Goal: Transaction & Acquisition: Book appointment/travel/reservation

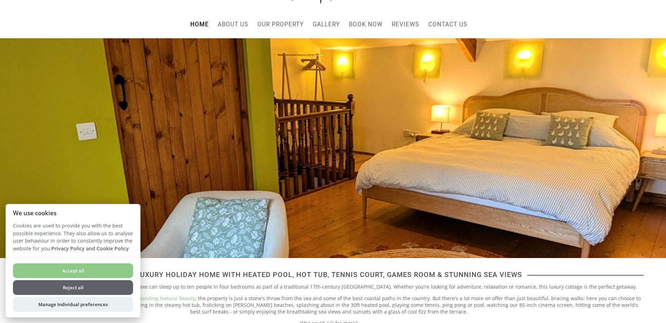
scroll to position [140, 0]
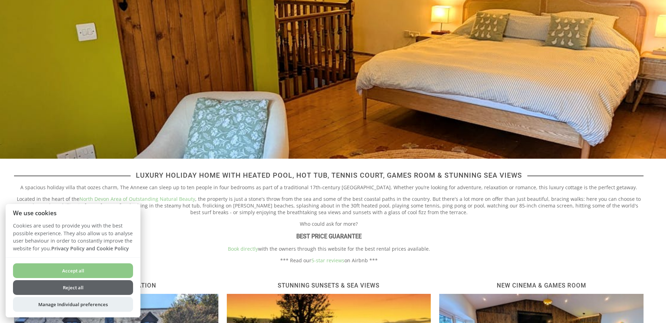
click at [77, 272] on button "Accept all" at bounding box center [73, 270] width 120 height 15
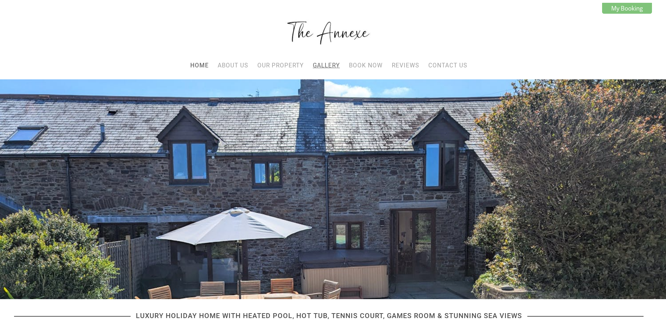
click at [321, 66] on link "Gallery" at bounding box center [326, 65] width 27 height 7
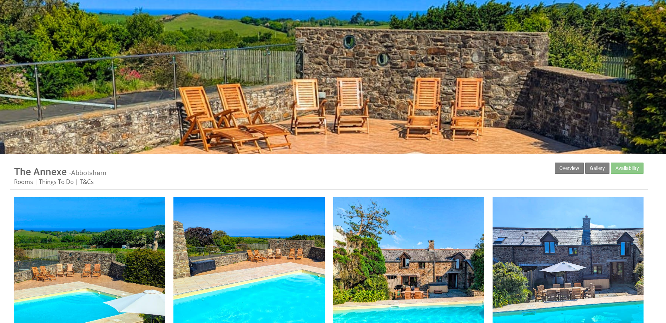
scroll to position [211, 0]
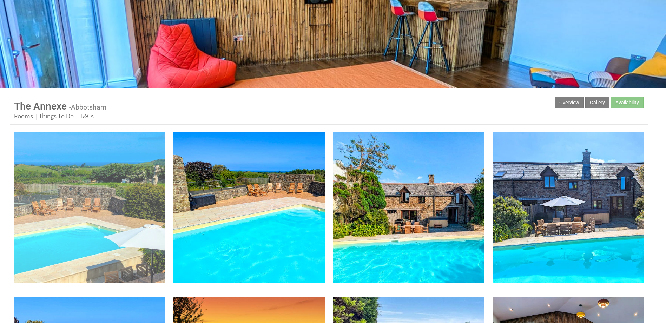
click at [94, 200] on img at bounding box center [89, 207] width 151 height 151
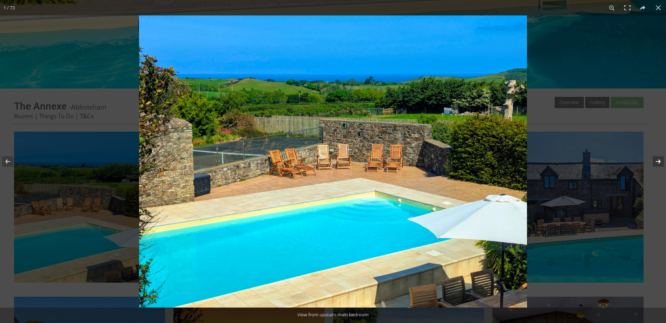
click at [660, 162] on button at bounding box center [653, 161] width 25 height 35
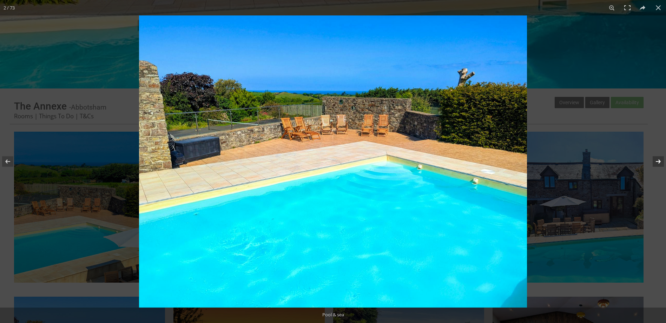
click at [660, 162] on button at bounding box center [653, 161] width 25 height 35
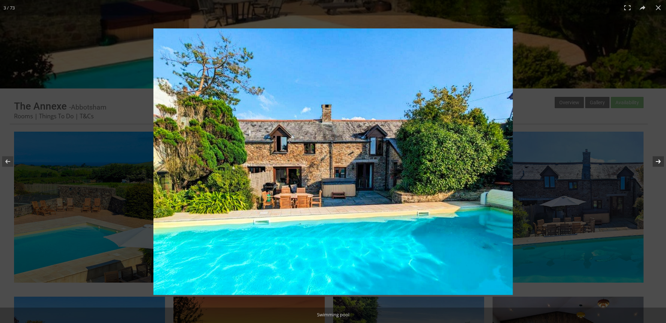
click at [659, 162] on button at bounding box center [653, 161] width 25 height 35
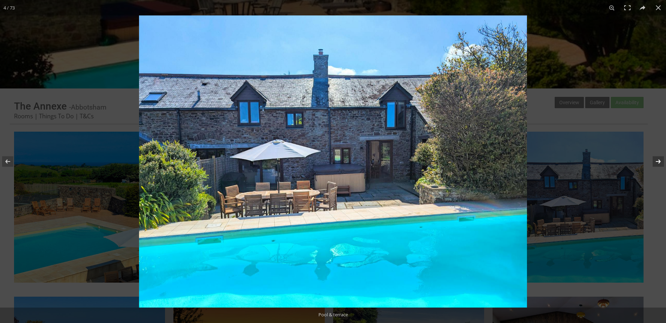
click at [659, 162] on button at bounding box center [653, 161] width 25 height 35
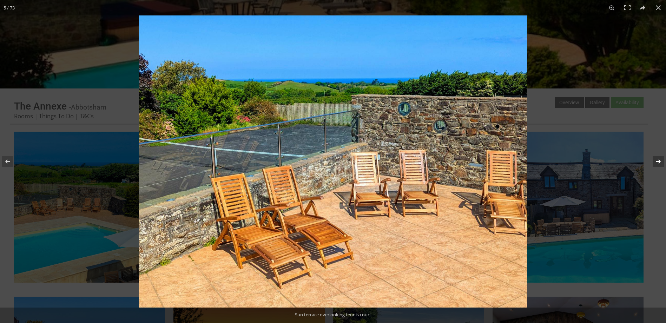
click at [659, 162] on button at bounding box center [653, 161] width 25 height 35
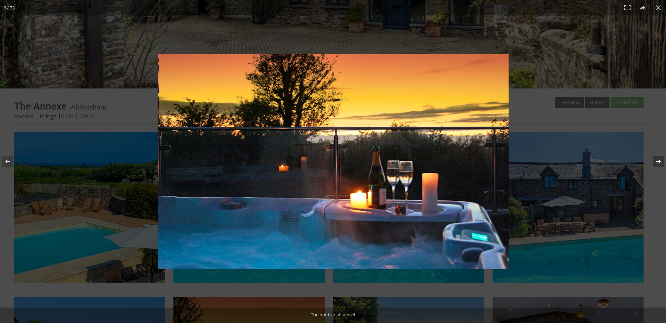
click at [659, 162] on button at bounding box center [653, 161] width 25 height 35
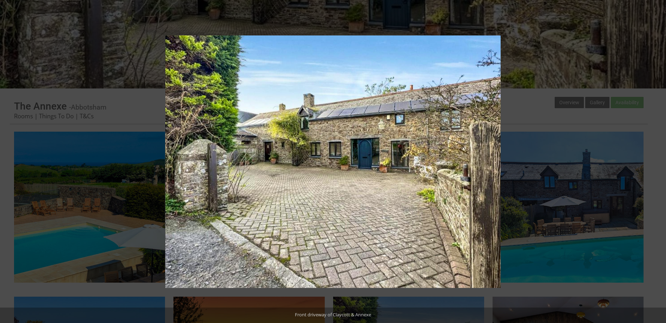
click at [659, 162] on button at bounding box center [653, 161] width 25 height 35
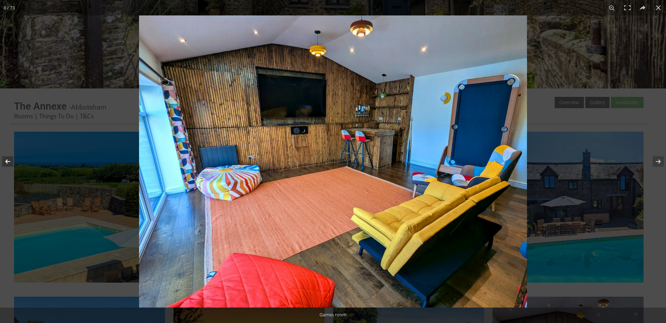
click at [9, 161] on button at bounding box center [12, 161] width 25 height 35
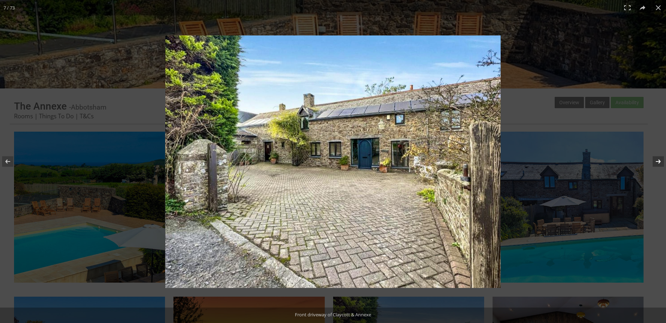
click at [653, 160] on button at bounding box center [653, 161] width 25 height 35
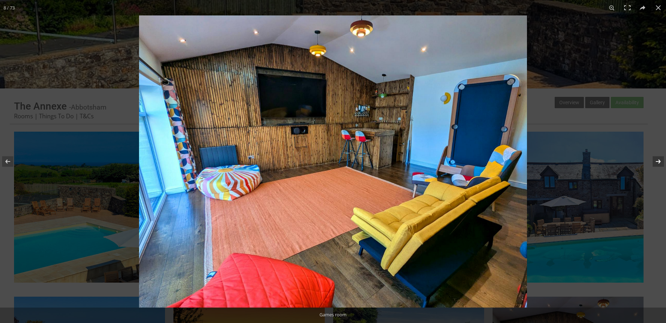
click at [655, 160] on button at bounding box center [653, 161] width 25 height 35
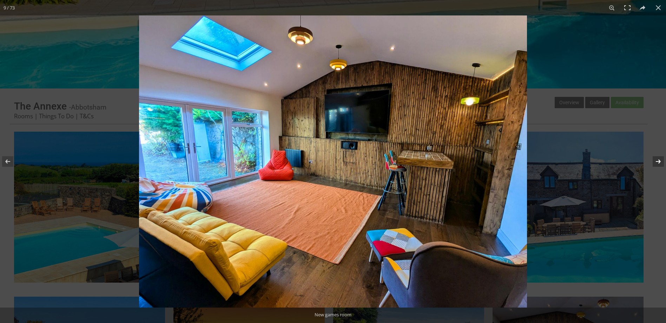
click at [656, 161] on button at bounding box center [653, 161] width 25 height 35
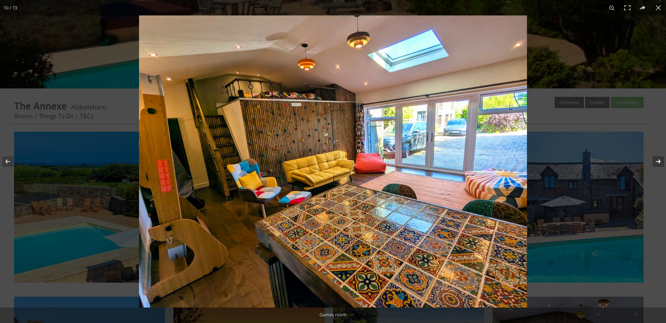
click at [656, 164] on button at bounding box center [653, 161] width 25 height 35
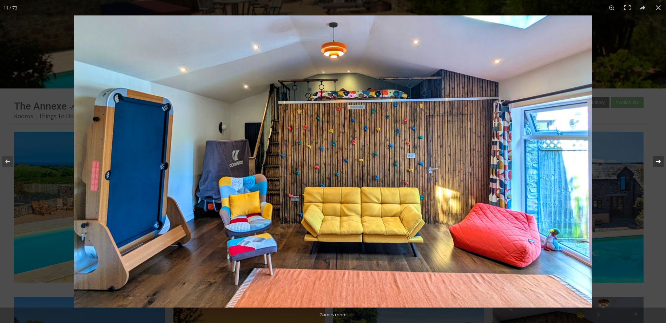
click at [655, 161] on button at bounding box center [653, 161] width 25 height 35
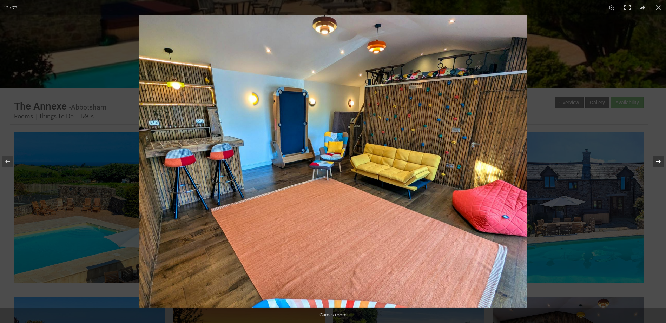
click at [655, 161] on button at bounding box center [653, 161] width 25 height 35
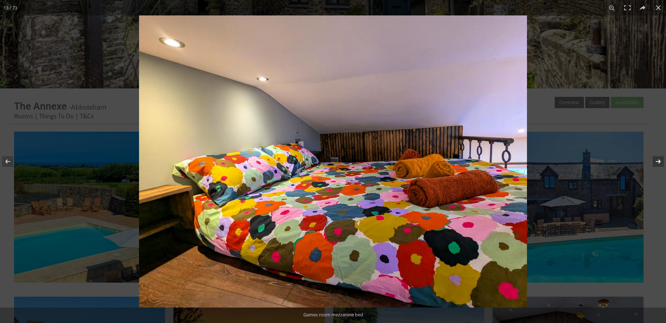
click at [655, 161] on button at bounding box center [653, 161] width 25 height 35
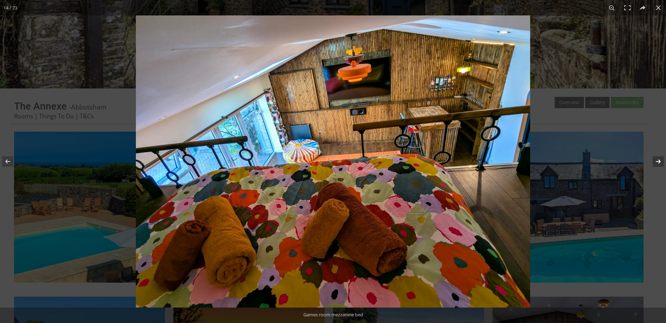
click at [655, 161] on button at bounding box center [653, 161] width 25 height 35
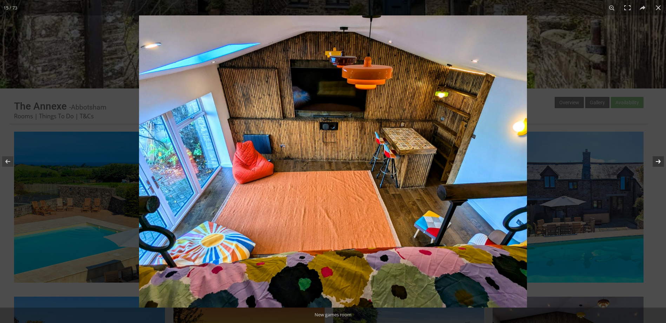
click at [655, 161] on button at bounding box center [653, 161] width 25 height 35
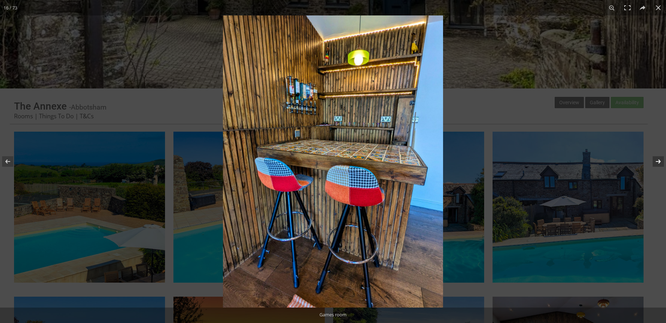
click at [655, 161] on button at bounding box center [653, 161] width 25 height 35
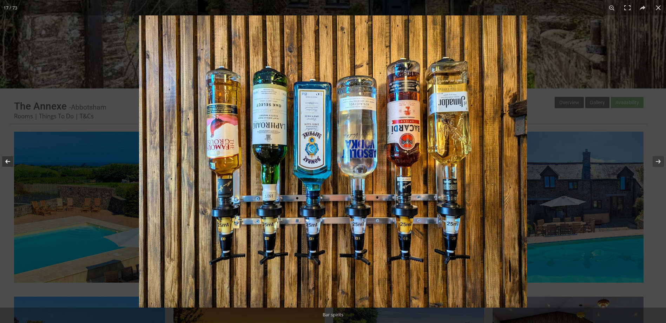
click at [8, 161] on button at bounding box center [12, 161] width 25 height 35
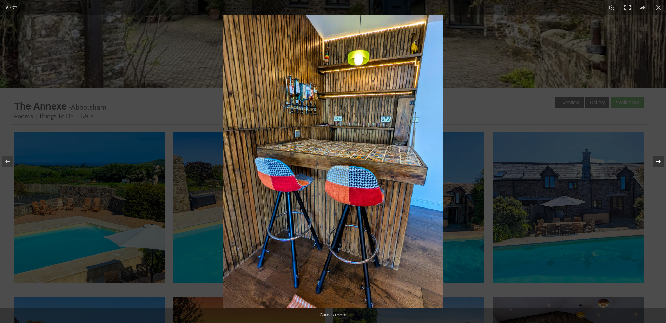
click at [657, 162] on button at bounding box center [653, 161] width 25 height 35
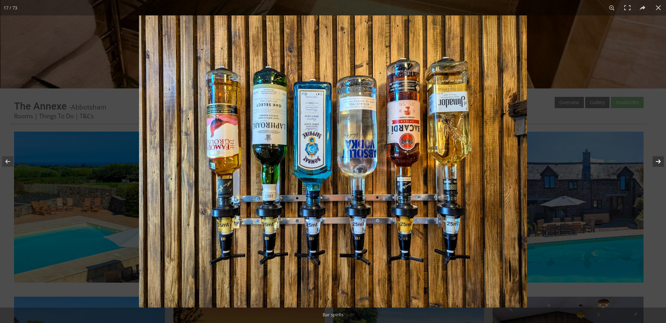
click at [657, 162] on button at bounding box center [653, 161] width 25 height 35
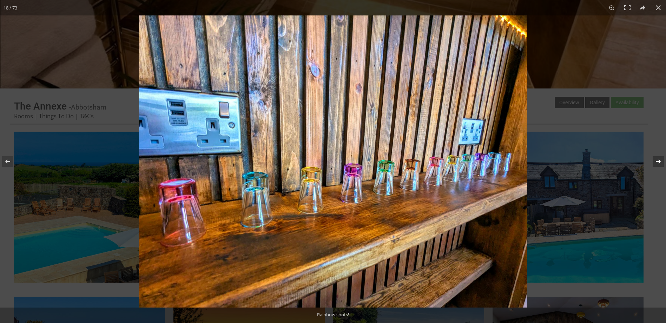
click at [657, 162] on button at bounding box center [653, 161] width 25 height 35
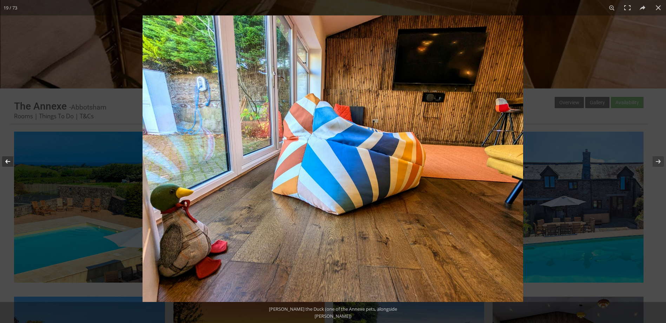
click at [5, 162] on button at bounding box center [12, 161] width 25 height 35
click at [6, 162] on button at bounding box center [12, 161] width 25 height 35
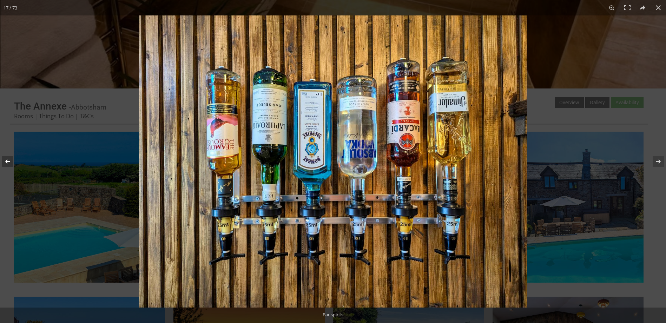
click at [7, 162] on button at bounding box center [12, 161] width 25 height 35
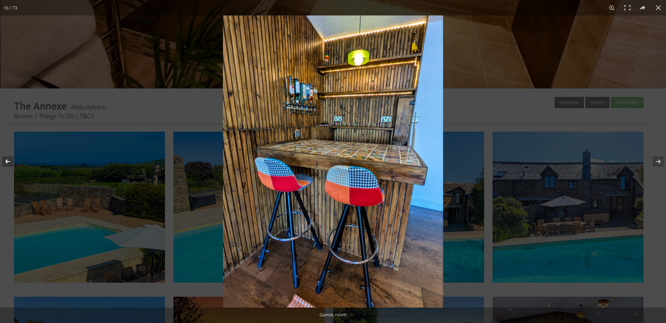
click at [7, 162] on button at bounding box center [12, 161] width 25 height 35
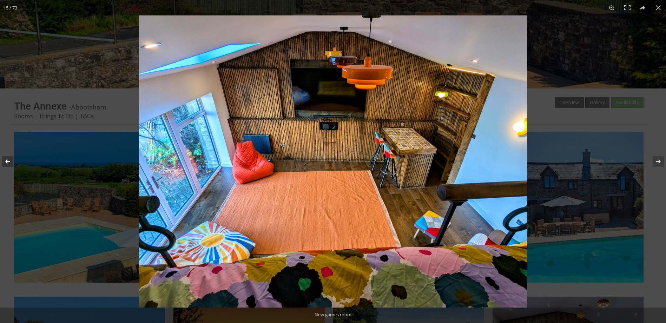
click at [9, 156] on button at bounding box center [12, 161] width 25 height 35
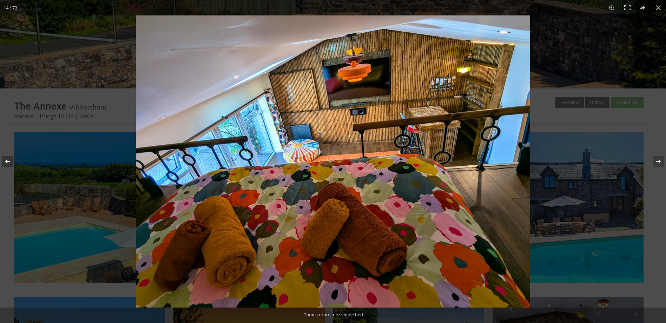
click at [9, 156] on button at bounding box center [12, 161] width 25 height 35
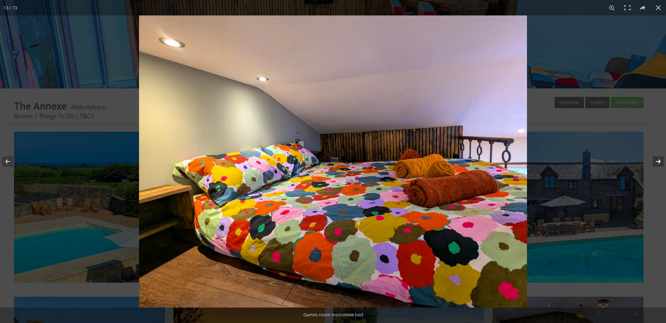
click at [656, 160] on button at bounding box center [653, 161] width 25 height 35
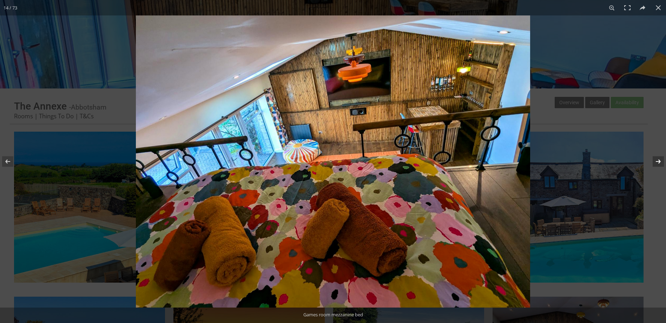
click at [656, 160] on button at bounding box center [653, 161] width 25 height 35
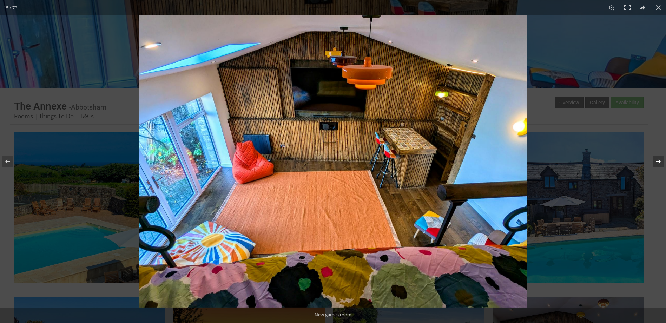
click at [656, 160] on button at bounding box center [653, 161] width 25 height 35
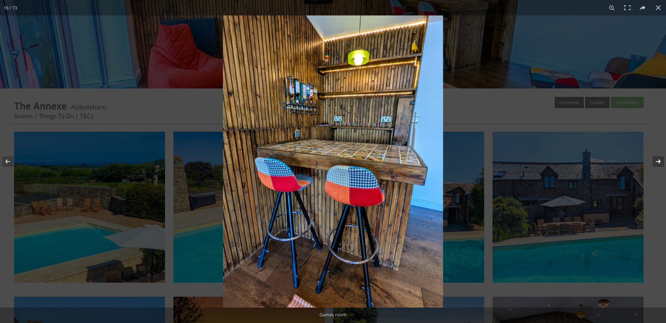
click at [656, 160] on button at bounding box center [653, 161] width 25 height 35
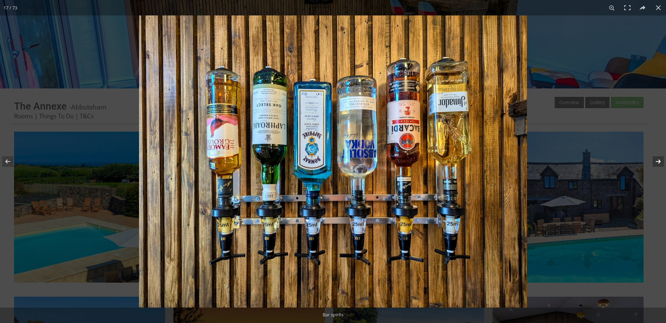
click at [656, 160] on button at bounding box center [653, 161] width 25 height 35
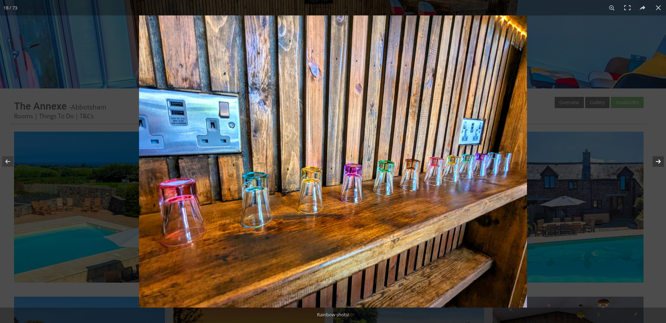
click at [656, 160] on button at bounding box center [653, 161] width 25 height 35
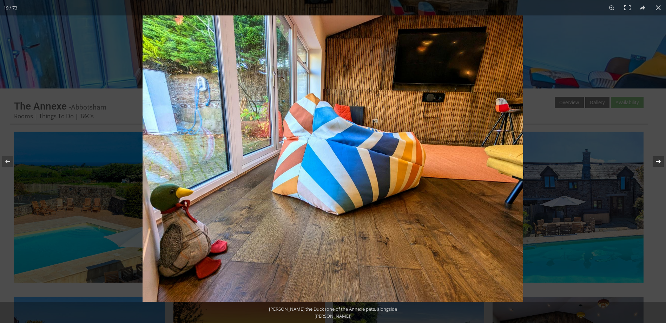
click at [656, 160] on button at bounding box center [653, 161] width 25 height 35
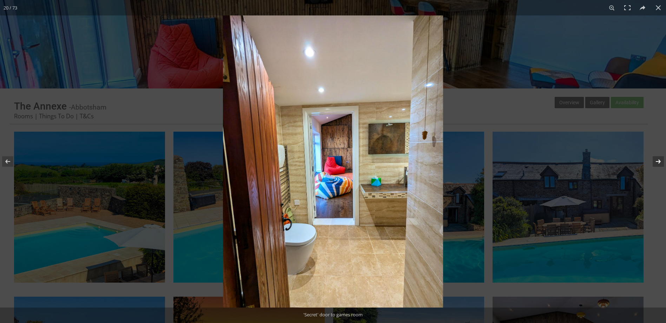
click at [656, 160] on button at bounding box center [653, 161] width 25 height 35
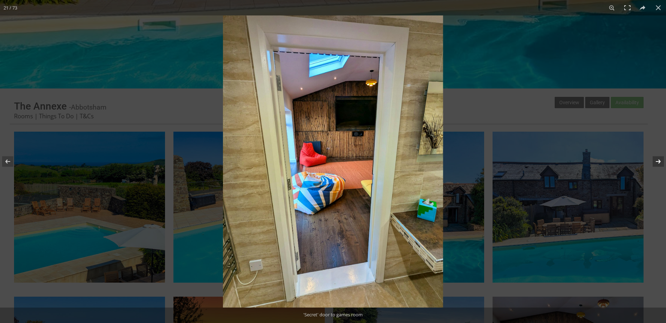
click at [656, 160] on button at bounding box center [653, 161] width 25 height 35
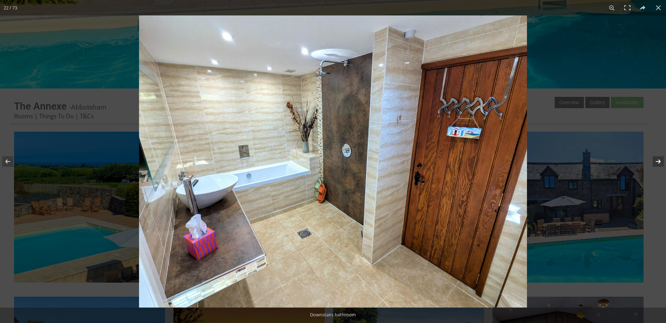
click at [656, 160] on button at bounding box center [653, 161] width 25 height 35
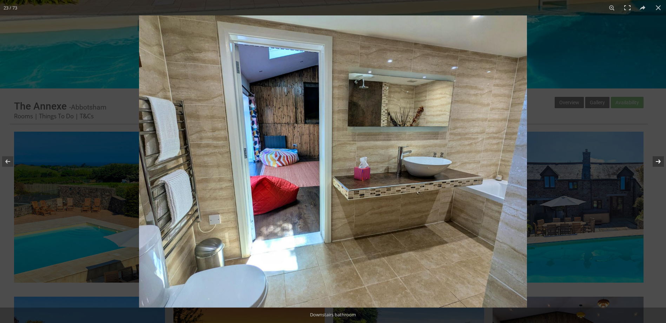
click at [656, 160] on button at bounding box center [653, 161] width 25 height 35
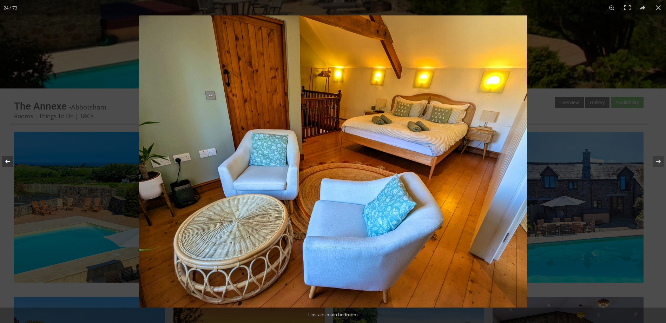
click at [7, 160] on button at bounding box center [12, 161] width 25 height 35
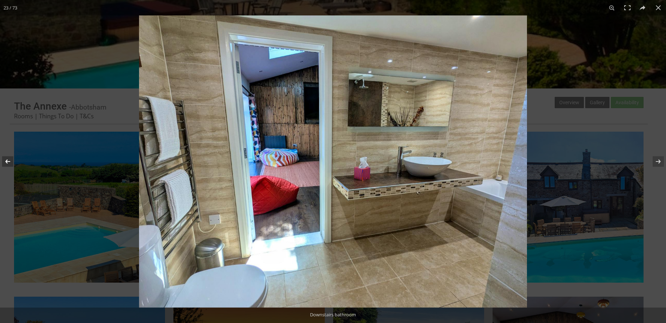
click at [7, 160] on button at bounding box center [12, 161] width 25 height 35
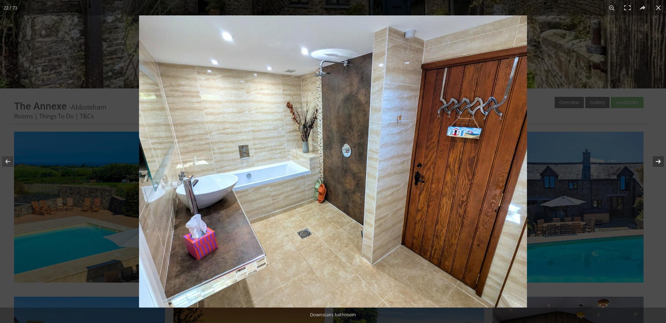
click at [660, 162] on button at bounding box center [653, 161] width 25 height 35
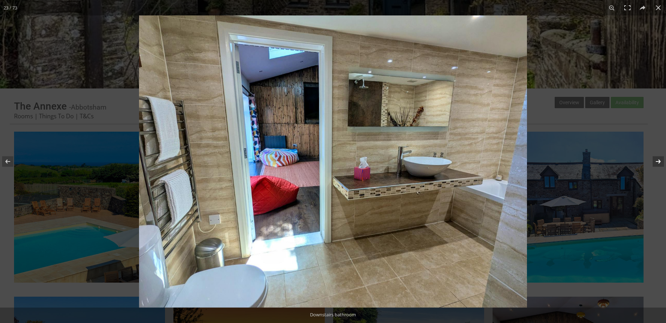
click at [658, 162] on button at bounding box center [653, 161] width 25 height 35
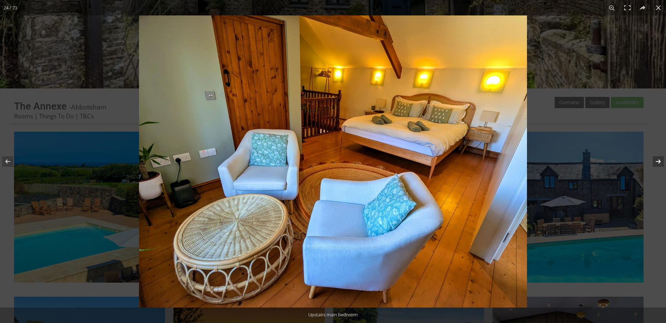
click at [658, 162] on button at bounding box center [653, 161] width 25 height 35
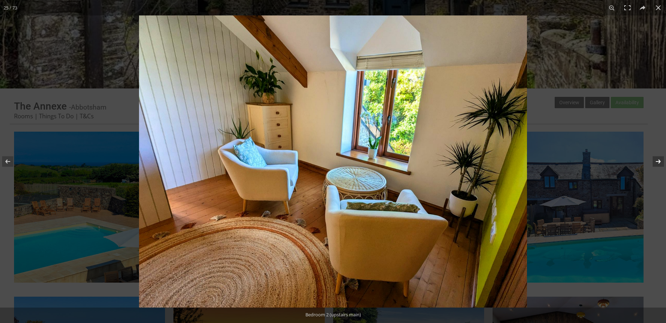
click at [658, 162] on button at bounding box center [653, 161] width 25 height 35
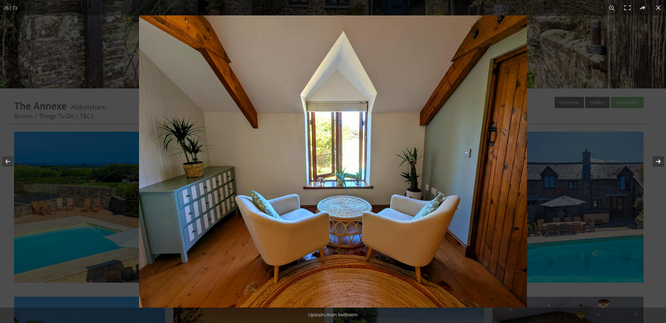
click at [658, 162] on button at bounding box center [653, 161] width 25 height 35
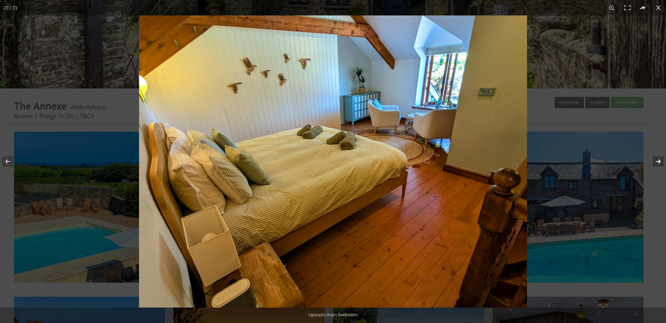
click at [658, 162] on button at bounding box center [653, 161] width 25 height 35
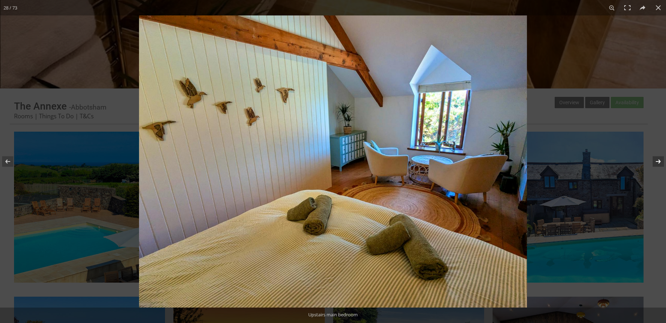
click at [658, 162] on button at bounding box center [653, 161] width 25 height 35
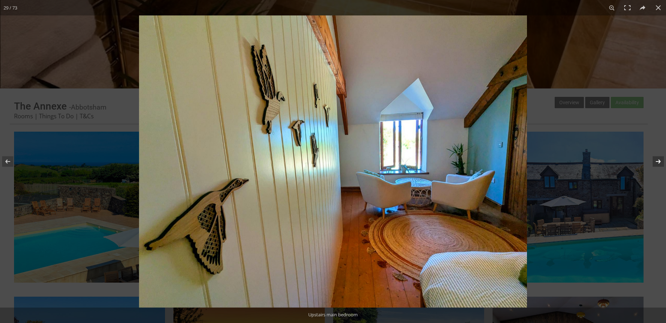
click at [658, 162] on button at bounding box center [653, 161] width 25 height 35
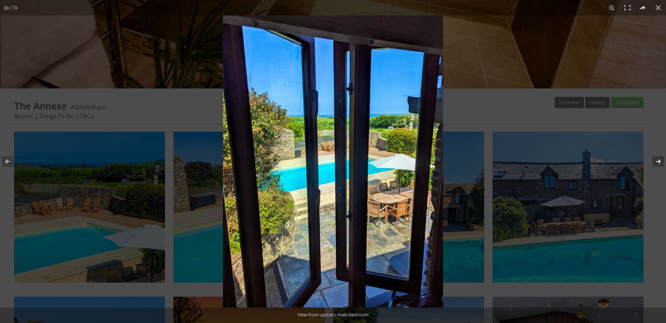
click at [655, 161] on button at bounding box center [653, 161] width 25 height 35
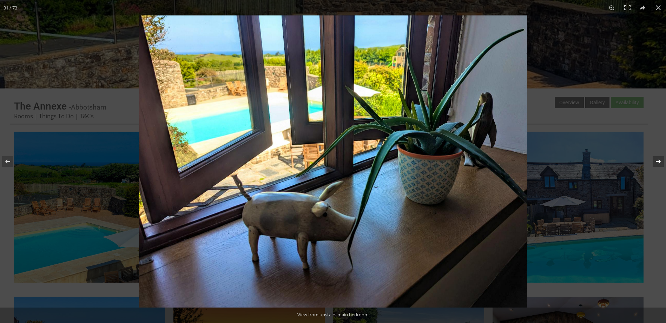
click at [655, 161] on button at bounding box center [653, 161] width 25 height 35
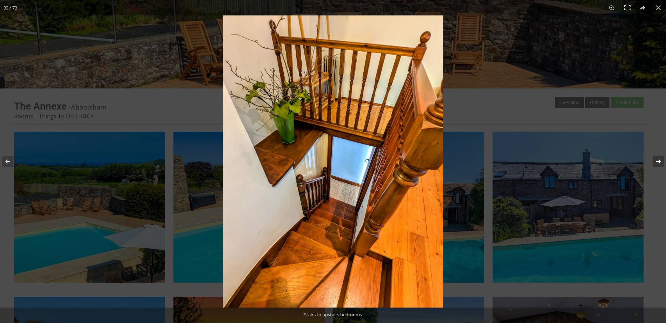
click at [655, 161] on button at bounding box center [653, 161] width 25 height 35
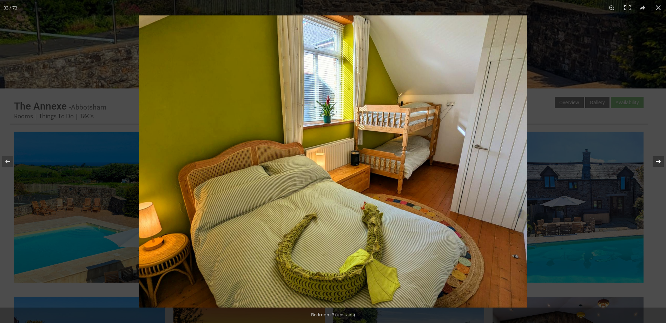
click at [655, 160] on button at bounding box center [653, 161] width 25 height 35
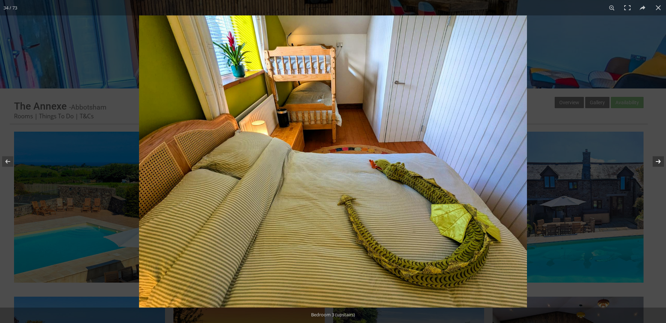
click at [656, 161] on button at bounding box center [653, 161] width 25 height 35
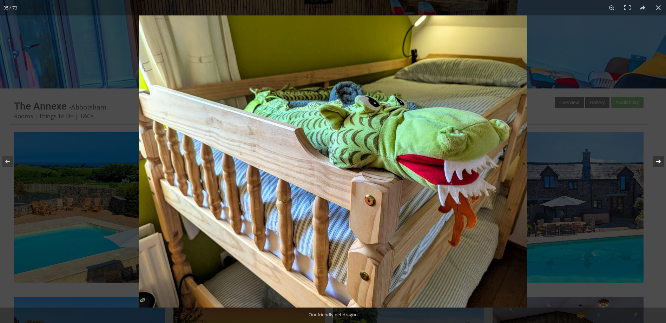
click at [656, 161] on button at bounding box center [653, 161] width 25 height 35
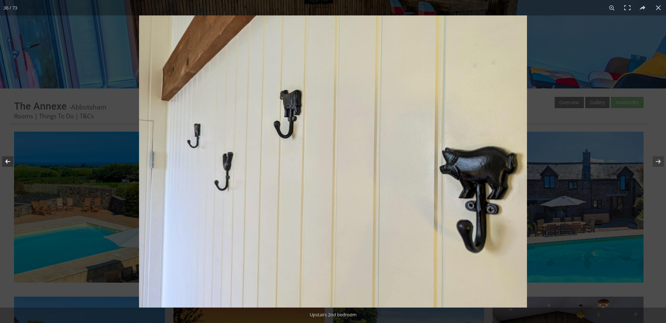
click at [8, 159] on button at bounding box center [12, 161] width 25 height 35
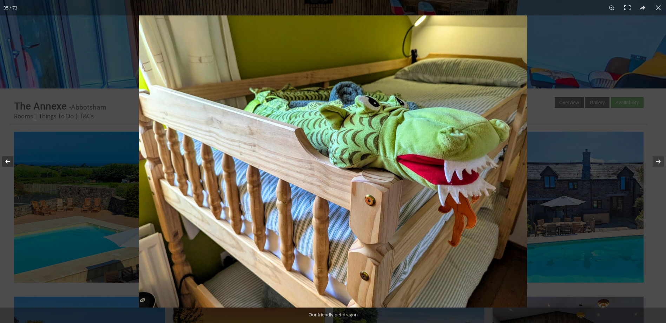
click at [11, 159] on button at bounding box center [12, 161] width 25 height 35
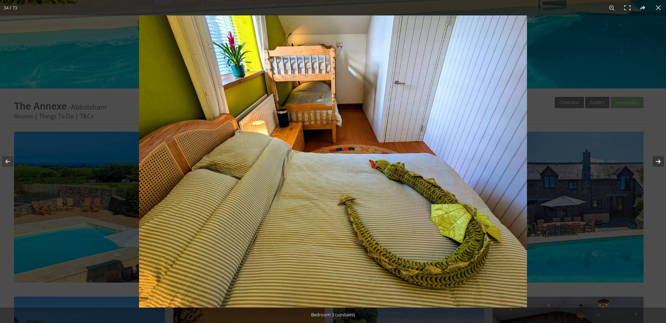
click at [652, 160] on button at bounding box center [653, 161] width 25 height 35
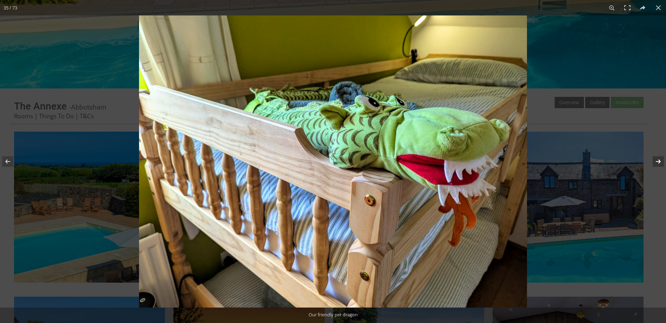
click at [657, 161] on button at bounding box center [653, 161] width 25 height 35
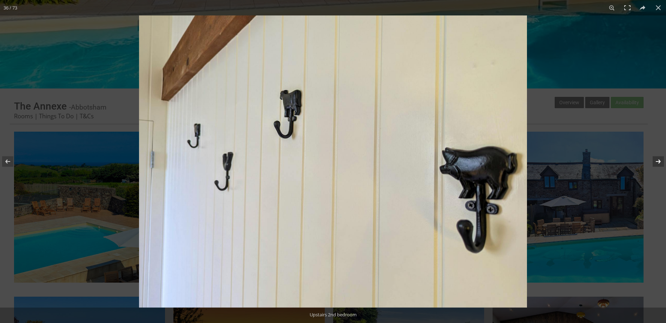
click at [658, 160] on button at bounding box center [653, 161] width 25 height 35
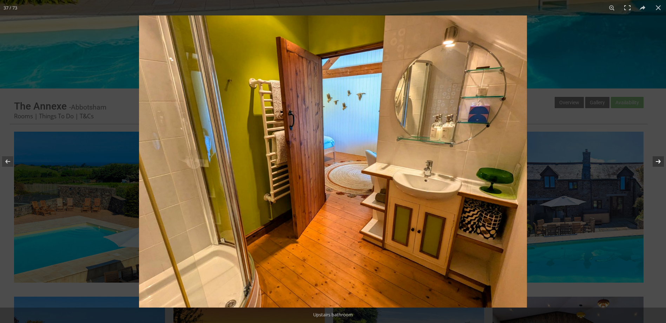
click at [661, 160] on button at bounding box center [653, 161] width 25 height 35
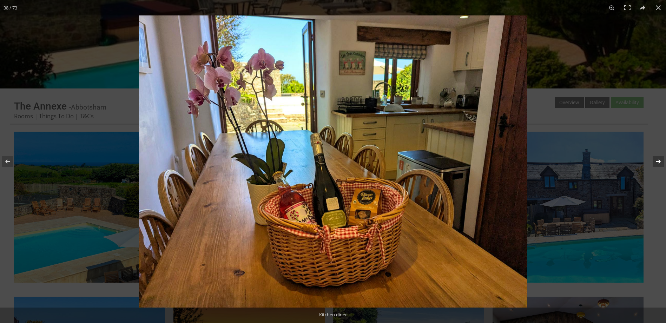
click at [662, 162] on button at bounding box center [653, 161] width 25 height 35
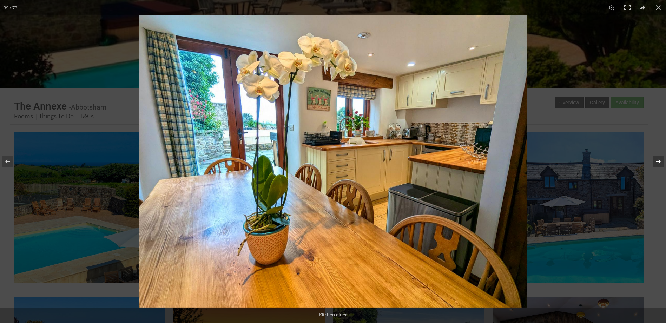
click at [662, 162] on button at bounding box center [653, 161] width 25 height 35
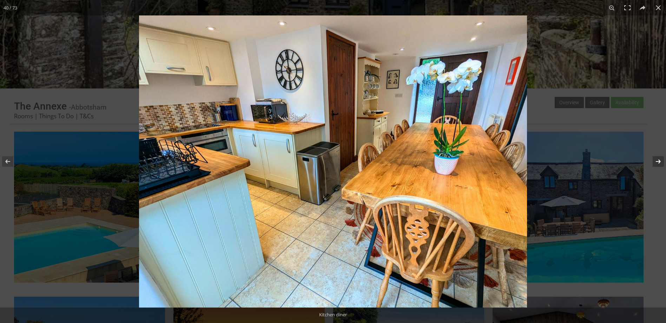
click at [662, 162] on button at bounding box center [653, 161] width 25 height 35
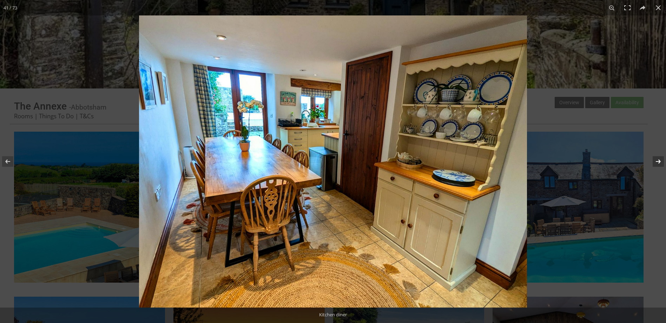
click at [662, 162] on button at bounding box center [653, 161] width 25 height 35
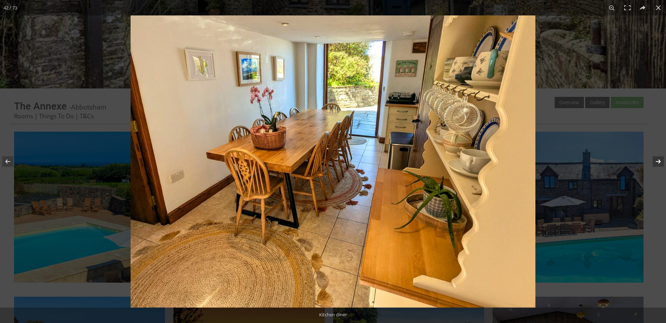
click at [661, 163] on button at bounding box center [653, 161] width 25 height 35
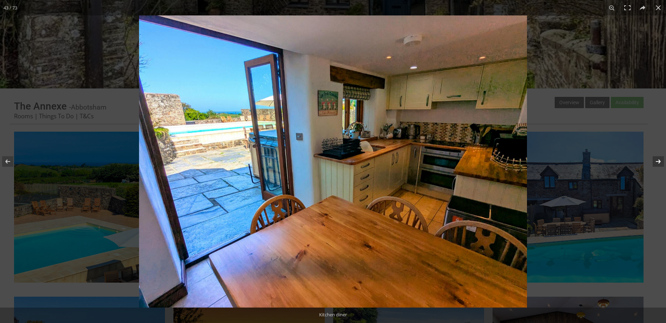
click at [661, 163] on button at bounding box center [653, 161] width 25 height 35
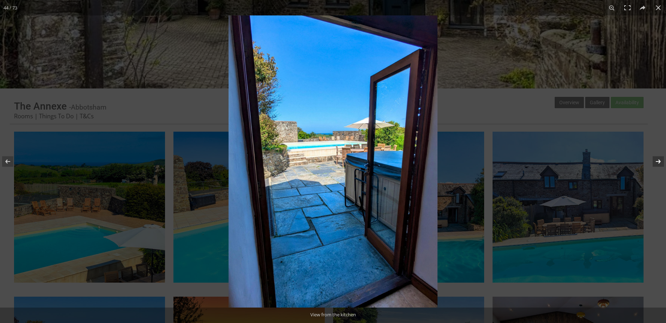
click at [661, 163] on button at bounding box center [653, 161] width 25 height 35
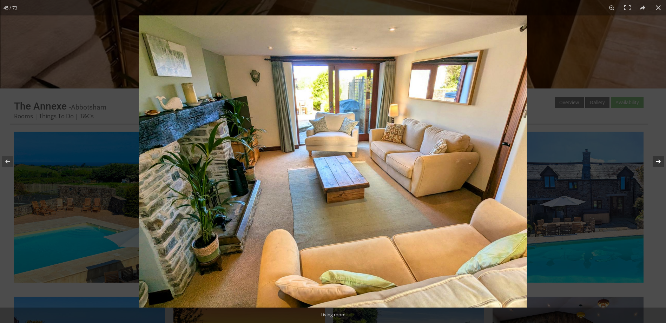
click at [661, 163] on button at bounding box center [653, 161] width 25 height 35
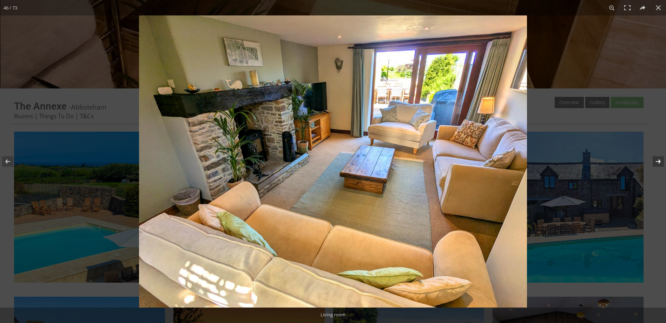
click at [661, 161] on button at bounding box center [653, 161] width 25 height 35
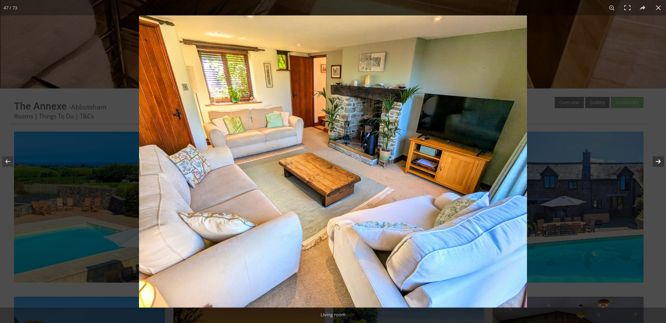
click at [661, 161] on button at bounding box center [653, 161] width 25 height 35
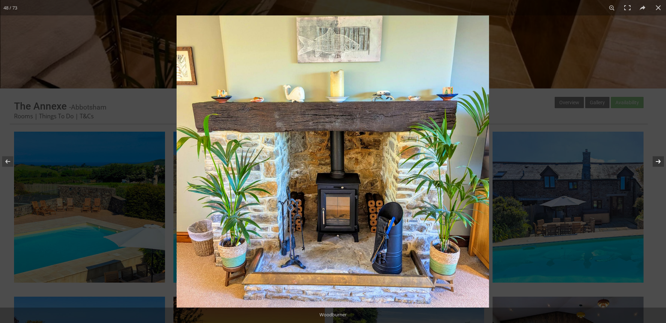
click at [661, 161] on button at bounding box center [653, 161] width 25 height 35
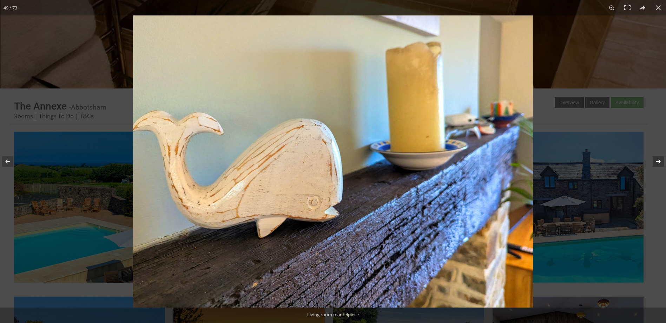
click at [661, 161] on button at bounding box center [653, 161] width 25 height 35
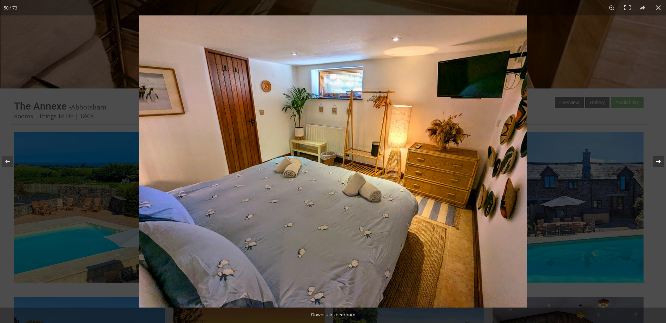
click at [661, 161] on button at bounding box center [653, 161] width 25 height 35
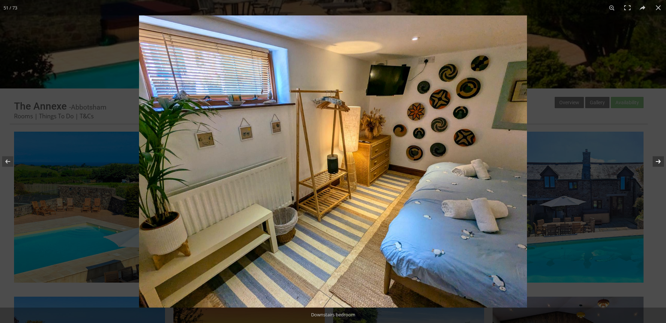
click at [655, 163] on button at bounding box center [653, 161] width 25 height 35
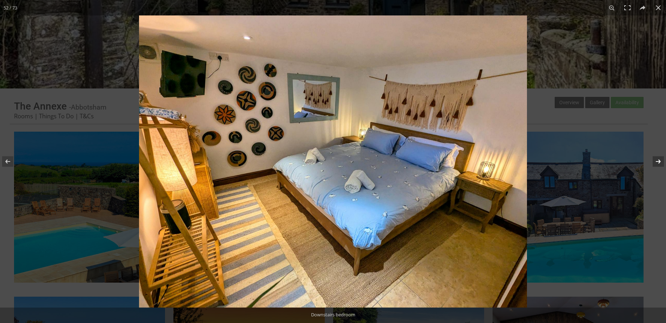
click at [657, 159] on button at bounding box center [653, 161] width 25 height 35
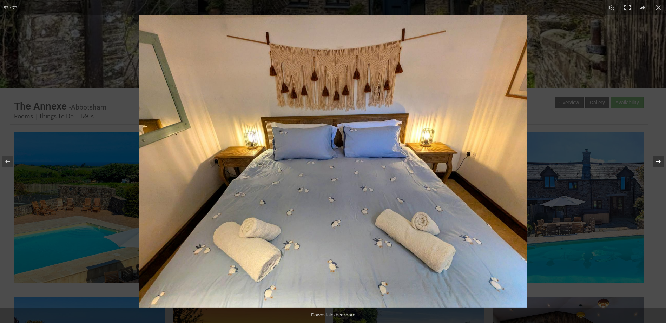
click at [657, 159] on button at bounding box center [653, 161] width 25 height 35
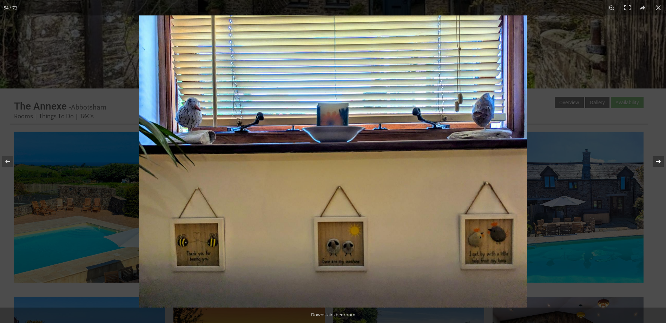
click at [657, 159] on button at bounding box center [653, 161] width 25 height 35
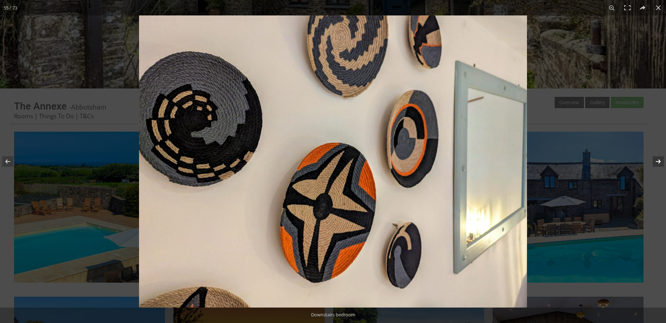
click at [657, 159] on button at bounding box center [653, 161] width 25 height 35
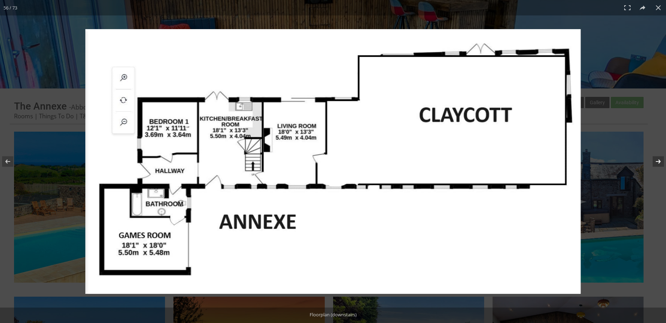
click at [655, 163] on button at bounding box center [653, 161] width 25 height 35
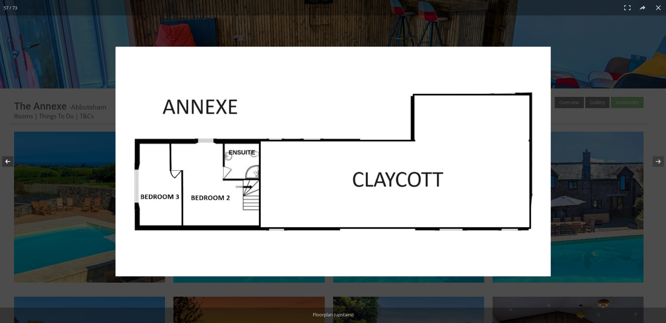
click at [4, 159] on button at bounding box center [12, 161] width 25 height 35
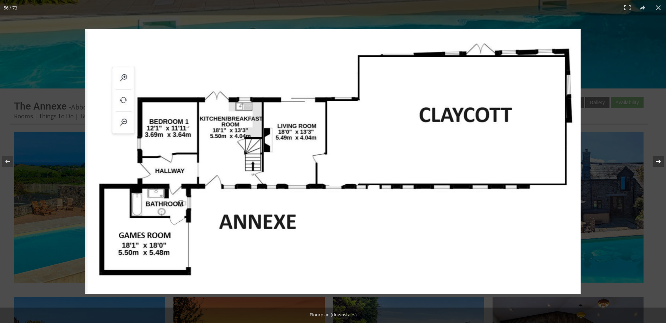
click at [655, 160] on button at bounding box center [653, 161] width 25 height 35
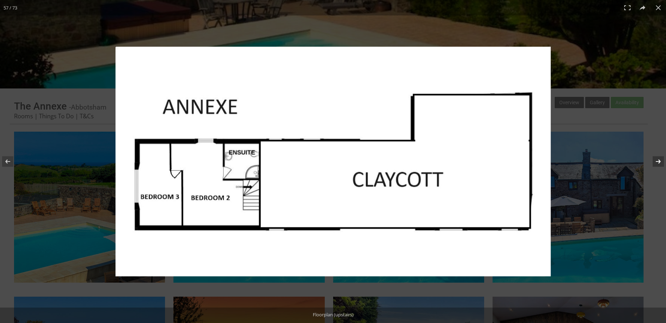
click at [655, 161] on button at bounding box center [653, 161] width 25 height 35
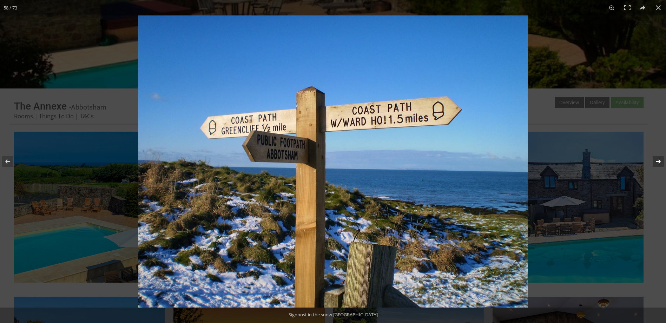
click at [655, 161] on button at bounding box center [653, 161] width 25 height 35
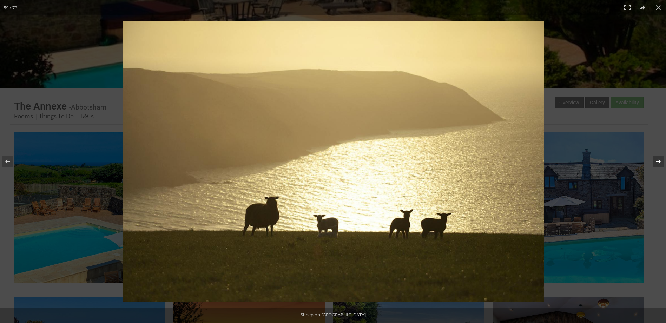
click at [655, 161] on button at bounding box center [653, 161] width 25 height 35
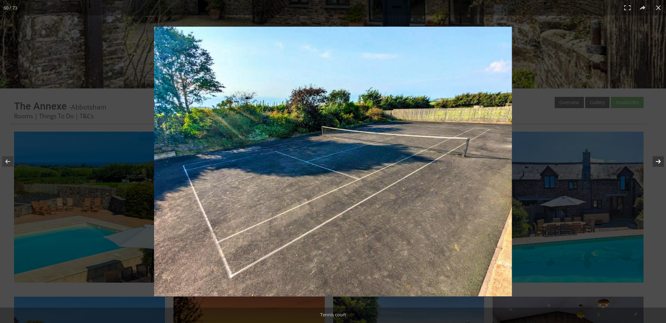
click at [656, 161] on button at bounding box center [653, 161] width 25 height 35
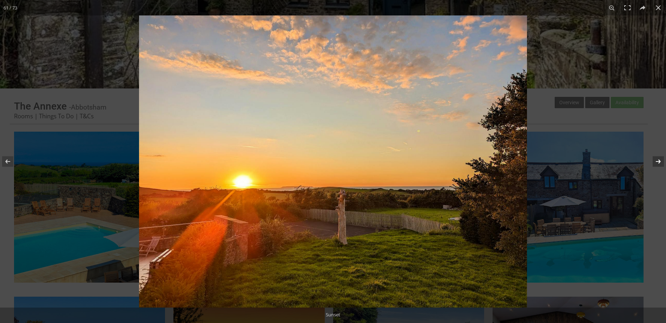
click at [656, 161] on button at bounding box center [653, 161] width 25 height 35
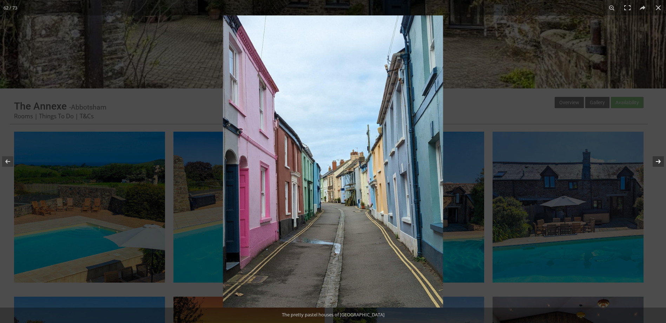
click at [656, 161] on button at bounding box center [653, 161] width 25 height 35
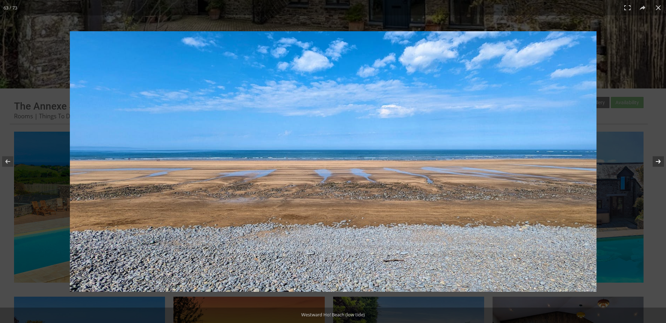
click at [656, 161] on button at bounding box center [653, 161] width 25 height 35
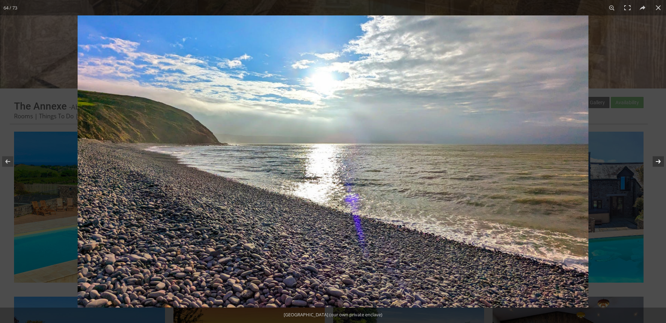
click at [656, 161] on button at bounding box center [653, 161] width 25 height 35
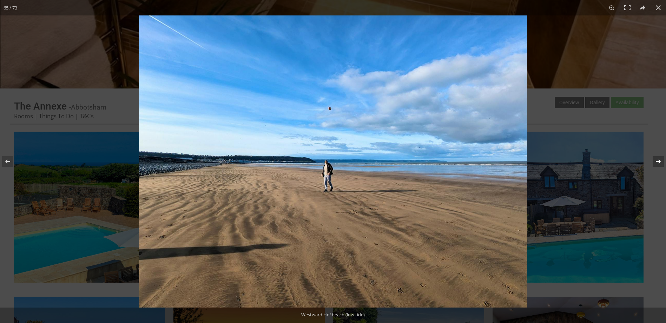
click at [656, 161] on button at bounding box center [653, 161] width 25 height 35
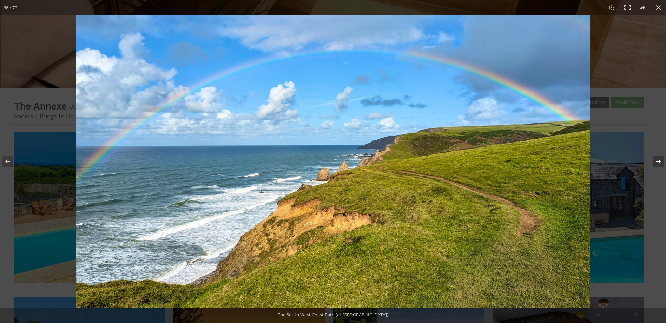
click at [656, 161] on button at bounding box center [653, 161] width 25 height 35
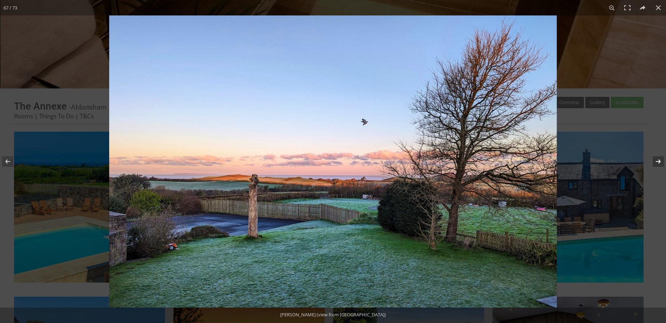
click at [656, 161] on button at bounding box center [653, 161] width 25 height 35
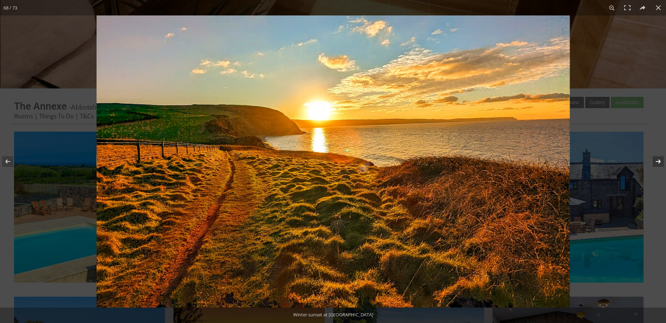
click at [656, 161] on button at bounding box center [653, 161] width 25 height 35
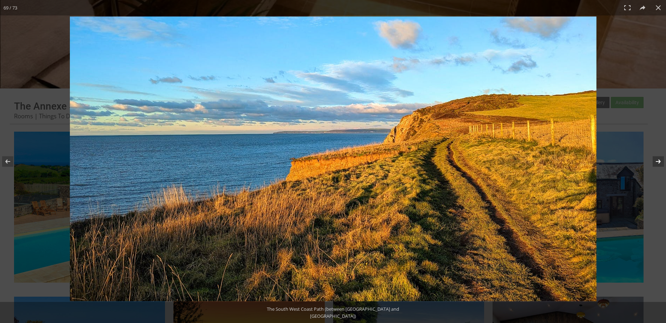
click at [656, 161] on button at bounding box center [653, 161] width 25 height 35
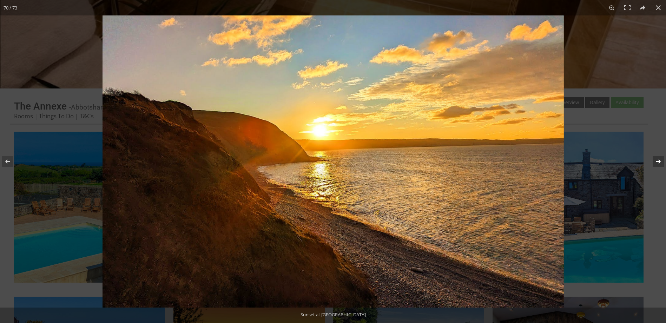
click at [656, 161] on button at bounding box center [653, 161] width 25 height 35
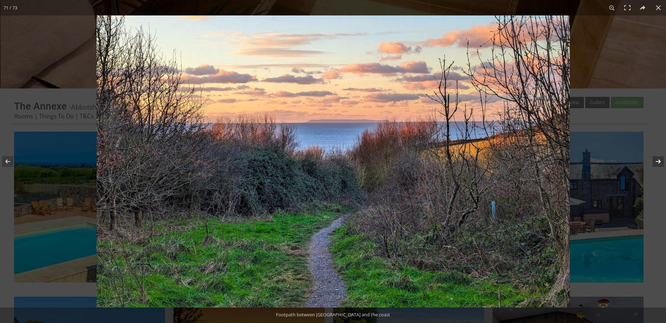
click at [656, 161] on button at bounding box center [653, 161] width 25 height 35
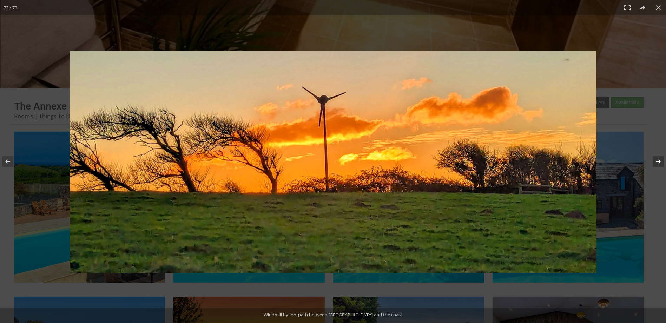
click at [656, 161] on button at bounding box center [653, 161] width 25 height 35
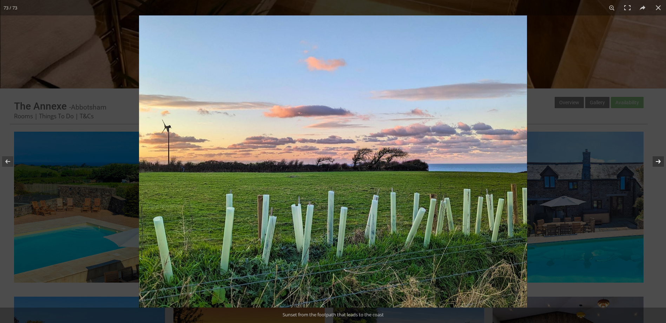
click at [656, 161] on button at bounding box center [653, 161] width 25 height 35
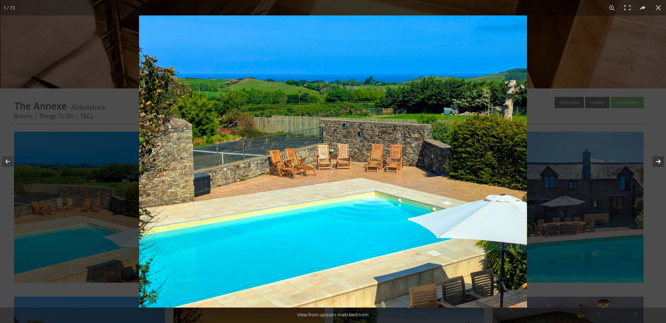
click at [656, 161] on button at bounding box center [653, 161] width 25 height 35
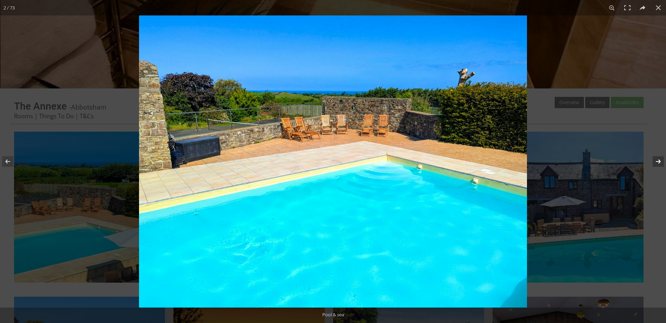
click at [656, 161] on button at bounding box center [653, 161] width 25 height 35
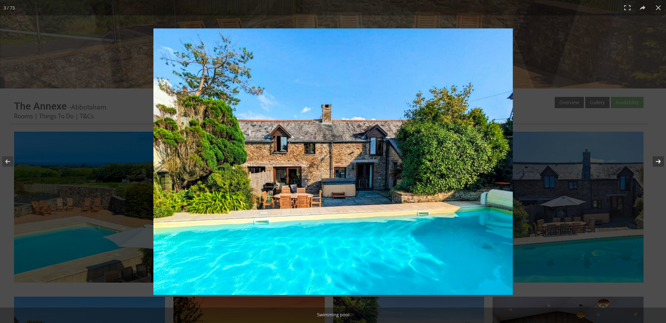
click at [656, 161] on button at bounding box center [653, 161] width 25 height 35
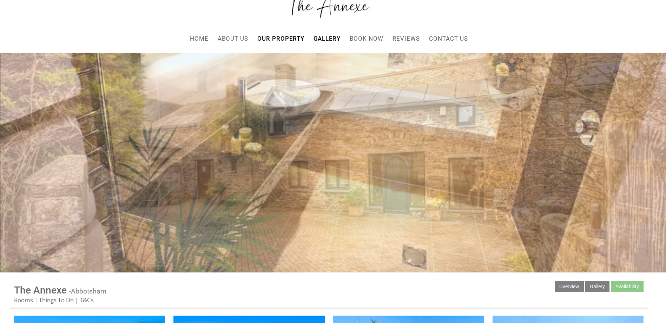
scroll to position [0, 0]
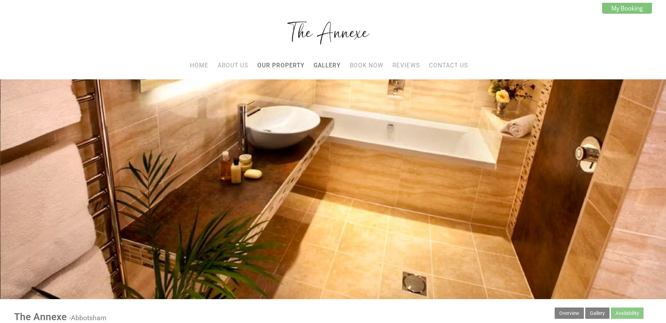
click at [364, 71] on ul "Home About Us Our Property Gallery Book Now Reviews Contact Us My Booking" at bounding box center [329, 65] width 638 height 14
click at [366, 67] on link "Book Now" at bounding box center [366, 65] width 34 height 7
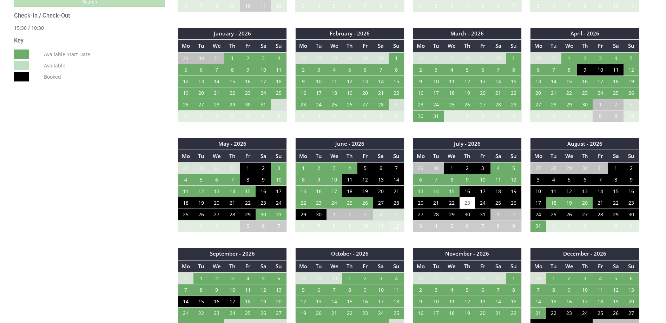
scroll to position [386, 0]
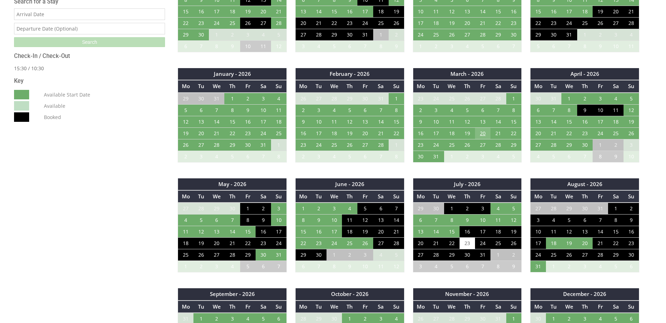
click at [485, 135] on td "20" at bounding box center [482, 133] width 15 height 12
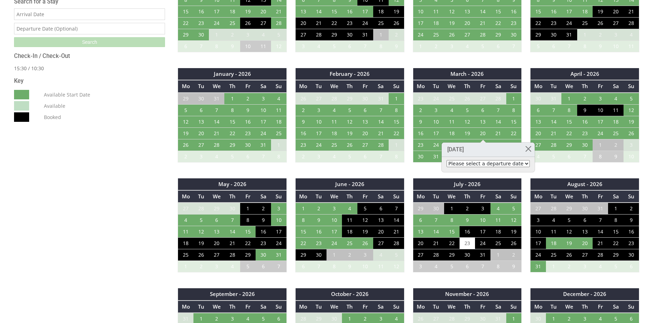
click at [487, 162] on select "Please select a departure date [DATE] - £949.00 [DATE] - £1,095.00 [DATE] - £1,…" at bounding box center [487, 163] width 83 height 7
click at [539, 132] on td "20" at bounding box center [537, 133] width 15 height 12
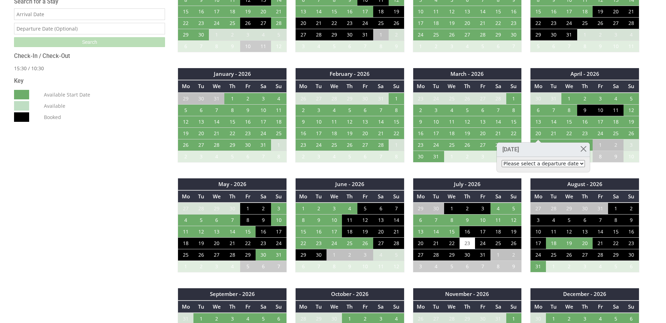
click at [539, 165] on select "Please select a departure date [DATE] - £1,066.00 [DATE] - £1,230.00 [DATE] - £…" at bounding box center [542, 163] width 83 height 7
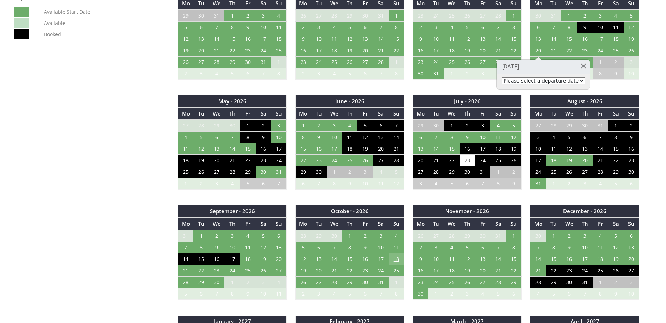
scroll to position [491, 0]
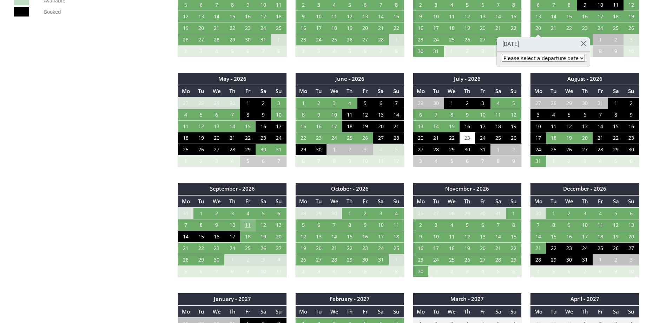
click at [250, 226] on td "11" at bounding box center [247, 225] width 15 height 12
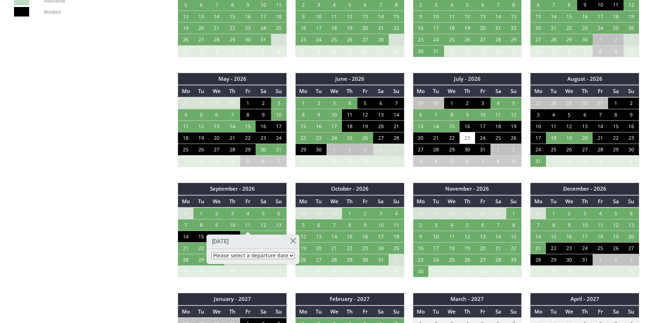
click at [247, 252] on div "Please select a departure date [DATE] - £1,066.00 [DATE] - £1,230.00" at bounding box center [252, 256] width 93 height 15
click at [248, 254] on select "Please select a departure date [DATE] - £1,066.00 [DATE] - £1,230.00" at bounding box center [252, 255] width 83 height 7
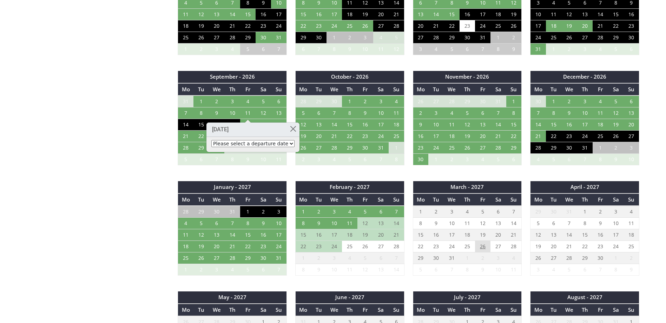
scroll to position [596, 0]
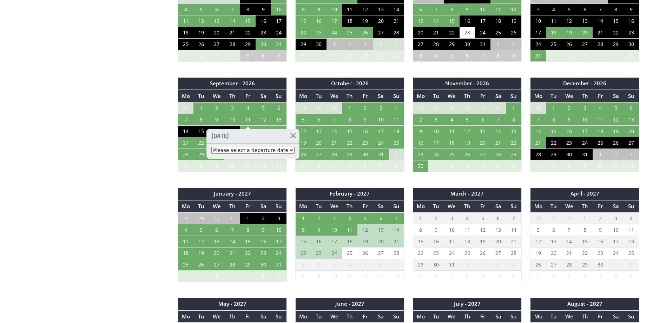
click at [555, 143] on td "22" at bounding box center [553, 143] width 15 height 12
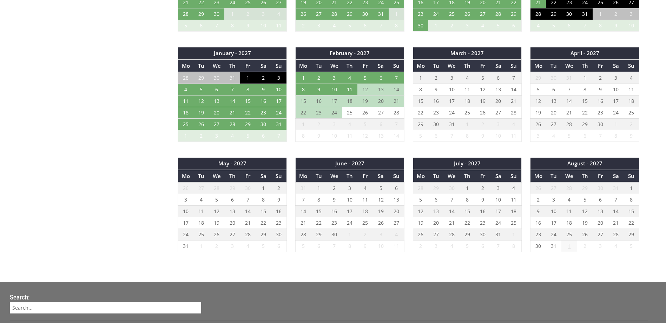
scroll to position [622, 0]
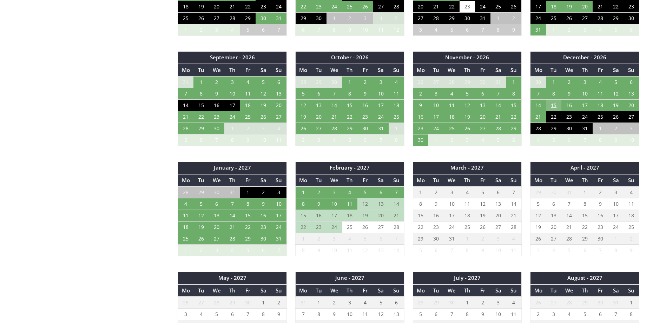
click at [556, 106] on td "15" at bounding box center [553, 106] width 15 height 12
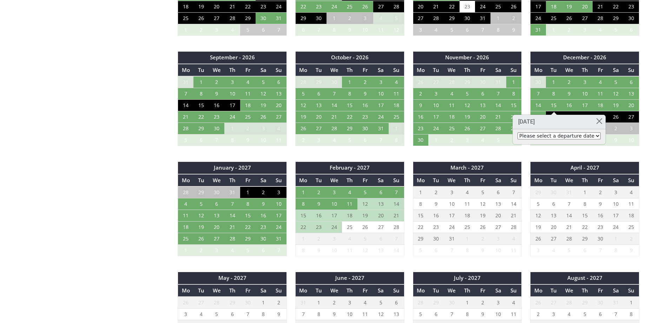
click at [563, 138] on select "Please select a departure date [DATE] - £910.00 [DATE] - £1,050.00 [DATE] - £1,…" at bounding box center [558, 135] width 83 height 7
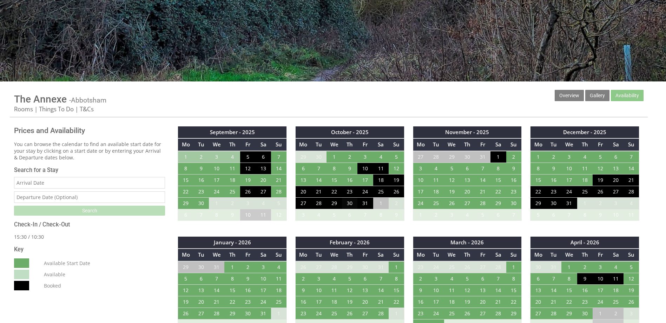
scroll to position [236, 0]
